Goal: Task Accomplishment & Management: Manage account settings

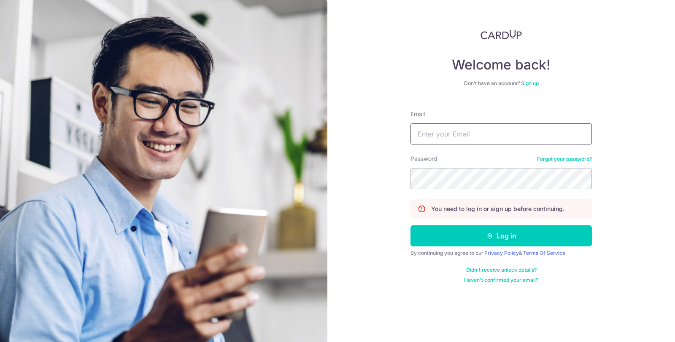
click at [484, 136] on input "Email" at bounding box center [500, 134] width 181 height 21
type input "[EMAIL_ADDRESS][DOMAIN_NAME]"
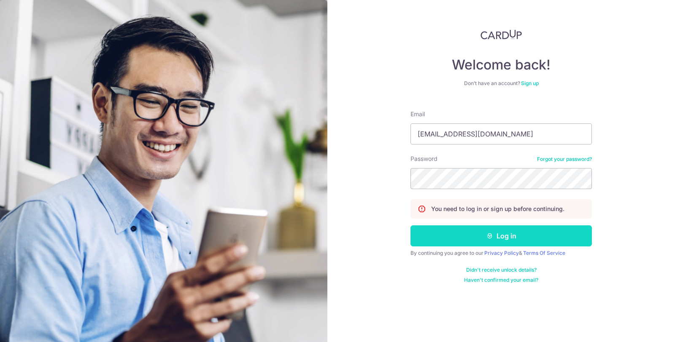
click at [467, 237] on button "Log in" at bounding box center [500, 236] width 181 height 21
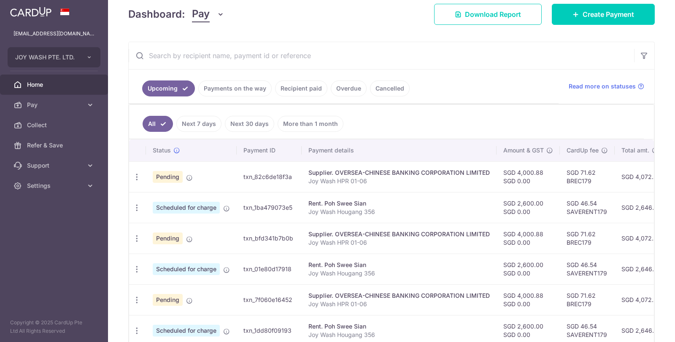
scroll to position [197, 0]
